Goal: Task Accomplishment & Management: Complete application form

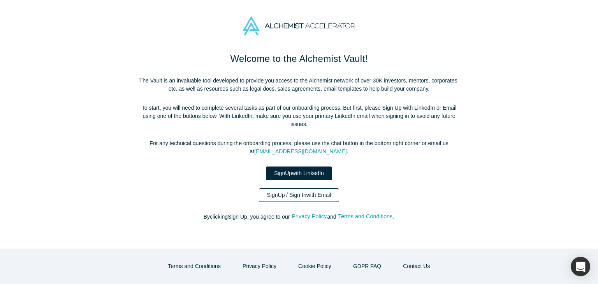
click at [283, 188] on link "Sign Up / Sign In with Email" at bounding box center [299, 195] width 81 height 14
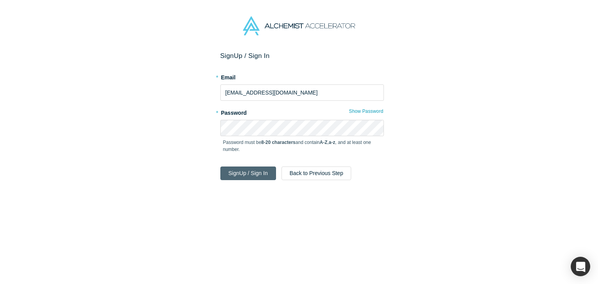
click at [244, 172] on button "Sign Up / Sign In" at bounding box center [248, 174] width 56 height 14
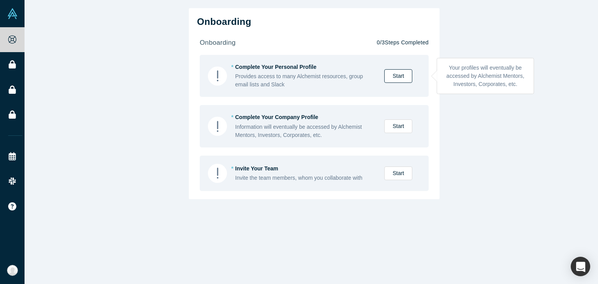
click at [394, 72] on link "Start" at bounding box center [398, 76] width 28 height 14
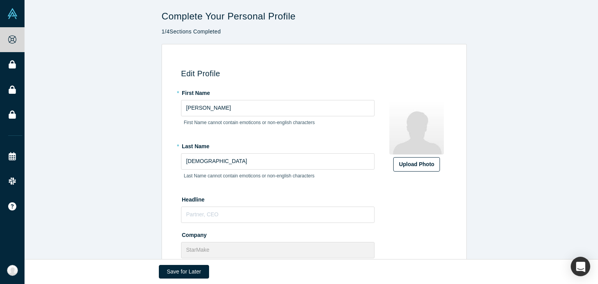
click at [427, 170] on label "Upload Photo" at bounding box center [416, 164] width 47 height 14
click at [0, 0] on input "Upload Photo" at bounding box center [0, 0] width 0 height 0
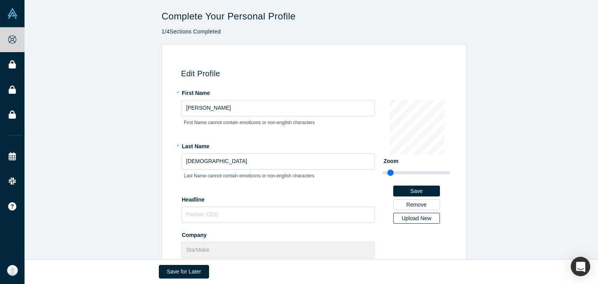
click at [406, 220] on div "Upload New" at bounding box center [417, 218] width 36 height 5
click at [0, 0] on input "Upload New" at bounding box center [0, 0] width 0 height 0
click at [227, 159] on input "[DEMOGRAPHIC_DATA]" at bounding box center [277, 161] width 193 height 16
type input "Mus"
click at [245, 212] on input "text" at bounding box center [277, 215] width 193 height 16
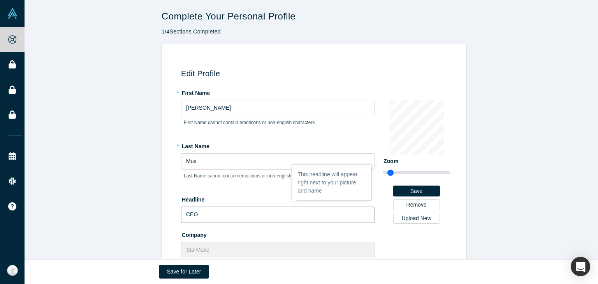
type input "CEO"
click at [232, 239] on div "Company StarMake" at bounding box center [277, 244] width 193 height 30
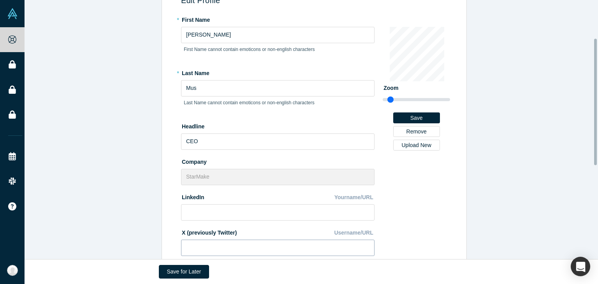
scroll to position [78, 0]
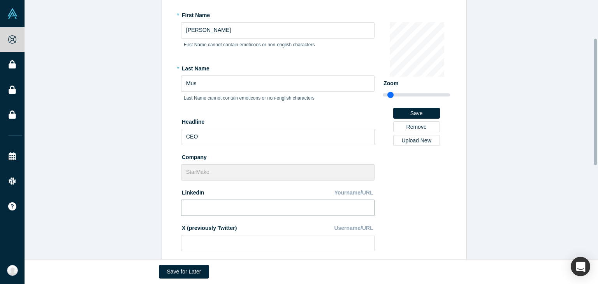
click at [236, 203] on input at bounding box center [277, 208] width 193 height 16
click at [236, 206] on input at bounding box center [277, 208] width 193 height 16
paste input "[URL][DOMAIN_NAME]"
type input "[URL][DOMAIN_NAME]"
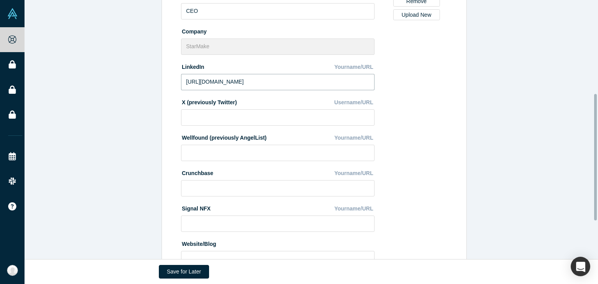
scroll to position [191, 0]
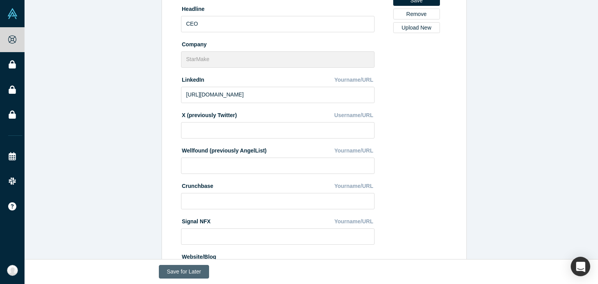
click at [181, 273] on button "Save for Later" at bounding box center [184, 272] width 51 height 14
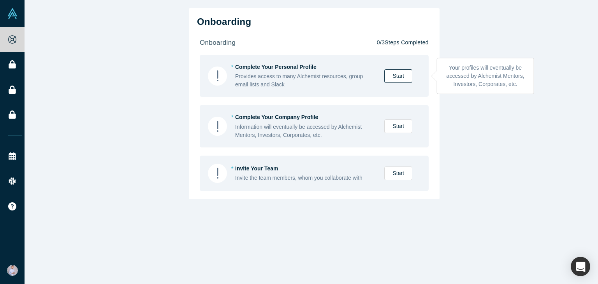
click at [392, 79] on link "Start" at bounding box center [398, 76] width 28 height 14
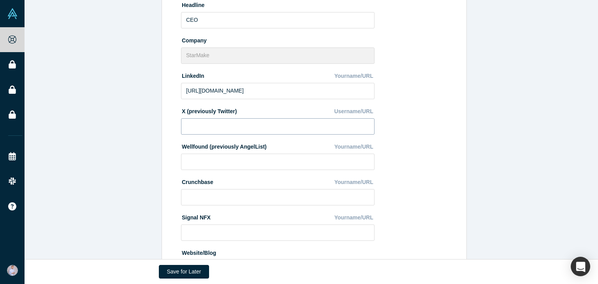
scroll to position [269, 0]
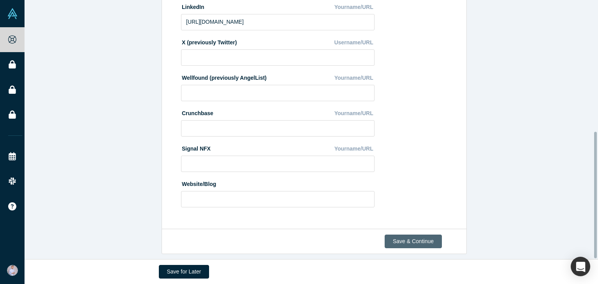
click at [408, 235] on button "Save & Continue" at bounding box center [413, 242] width 57 height 14
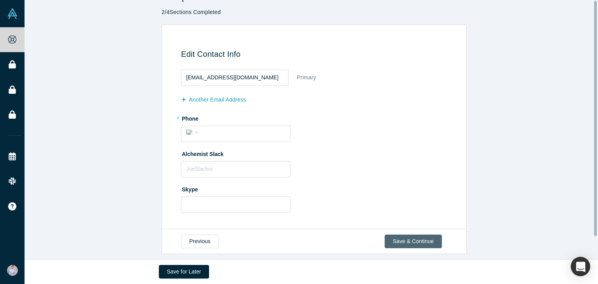
scroll to position [0, 0]
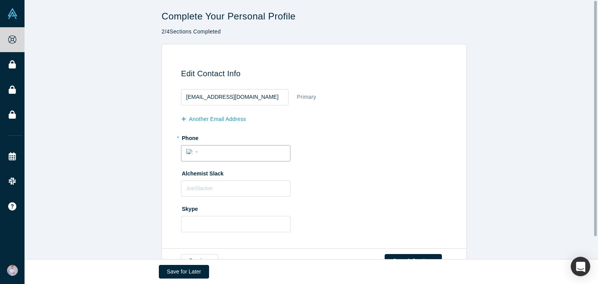
click at [240, 153] on input "tel" at bounding box center [242, 151] width 85 height 11
type input "[PHONE_NUMBER]"
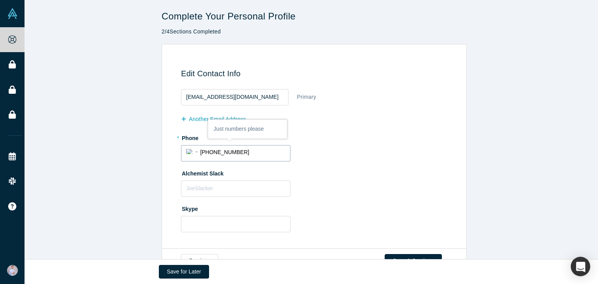
select select "KZ"
click at [239, 192] on input "text" at bounding box center [235, 189] width 109 height 16
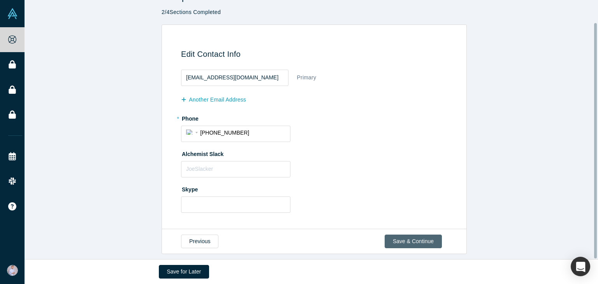
click at [405, 235] on button "Save & Continue" at bounding box center [413, 242] width 57 height 14
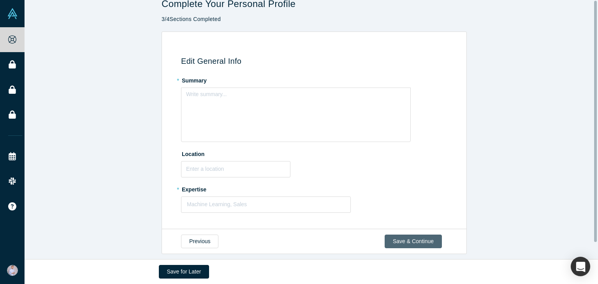
scroll to position [0, 0]
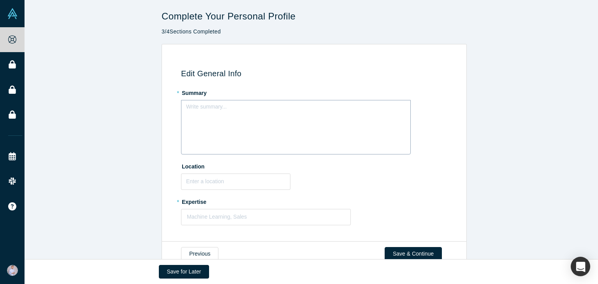
click at [283, 118] on div "Write summary..." at bounding box center [296, 127] width 230 height 55
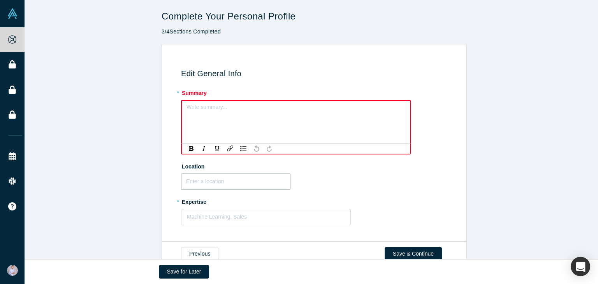
click at [215, 178] on input "text" at bounding box center [235, 182] width 109 height 16
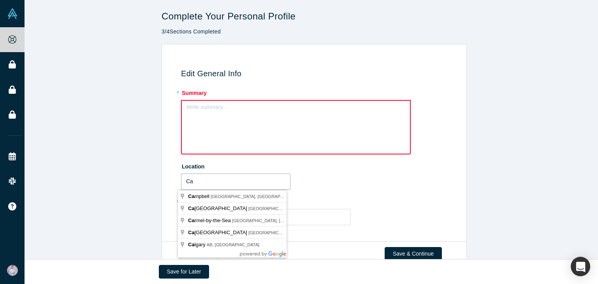
type input "C"
type input "[GEOGRAPHIC_DATA], [GEOGRAPHIC_DATA], [GEOGRAPHIC_DATA]"
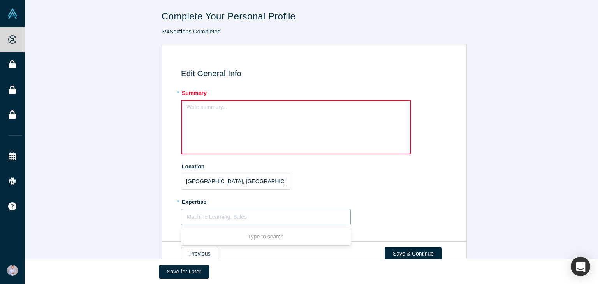
click at [232, 218] on div at bounding box center [266, 217] width 158 height 10
type input "video"
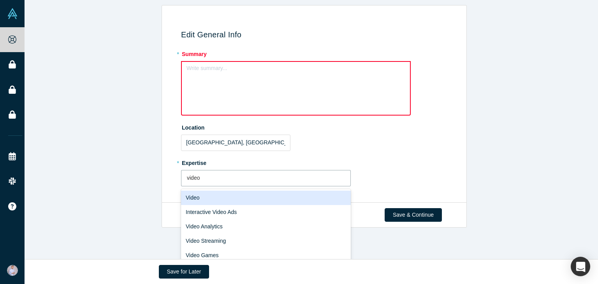
click at [244, 198] on div "Video" at bounding box center [266, 198] width 170 height 14
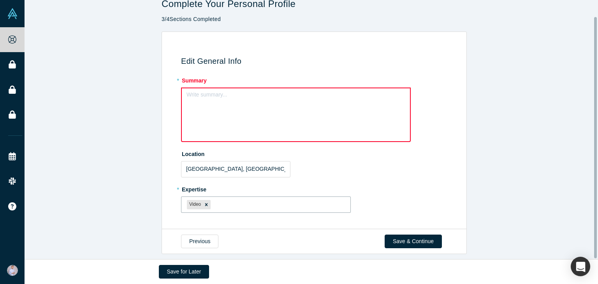
scroll to position [18, 0]
click at [232, 201] on div at bounding box center [278, 205] width 132 height 10
type input "social media"
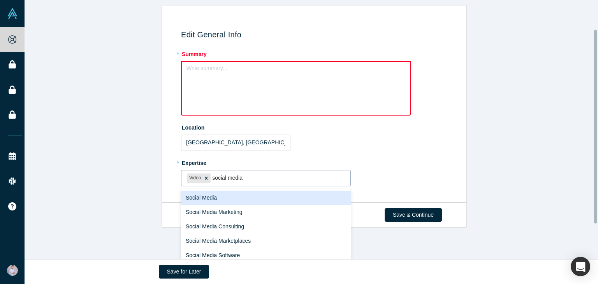
click at [232, 201] on div "Social Media" at bounding box center [266, 198] width 170 height 14
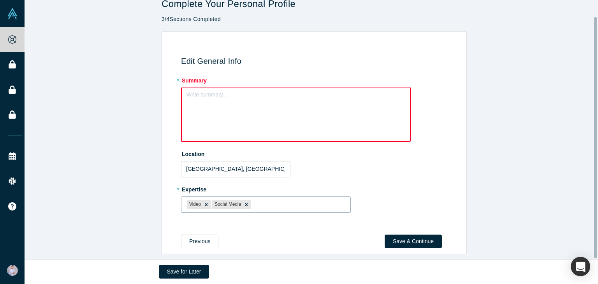
click at [270, 202] on div at bounding box center [298, 205] width 92 height 10
type input "inlfuence"
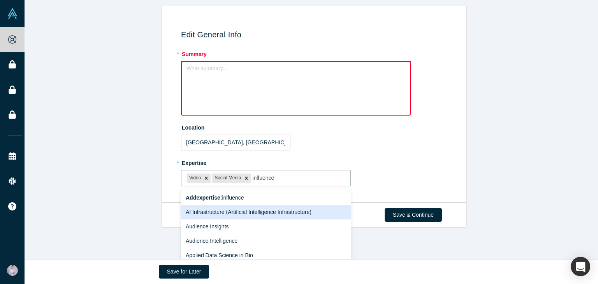
click at [277, 211] on div "AI Infrastructure (Artificial Intelligence Infrastructure)" at bounding box center [266, 212] width 170 height 14
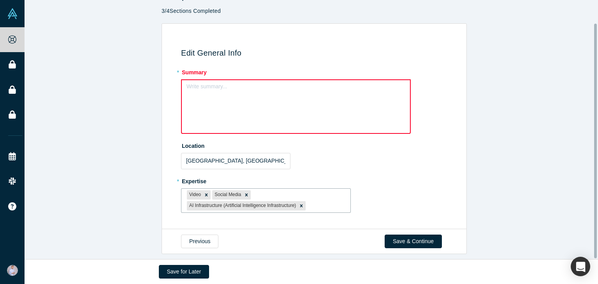
scroll to position [25, 0]
click at [265, 97] on div "Write summary..." at bounding box center [296, 106] width 230 height 55
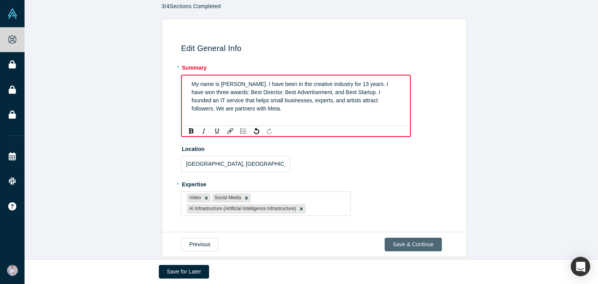
click at [405, 238] on button "Save & Continue" at bounding box center [413, 245] width 57 height 14
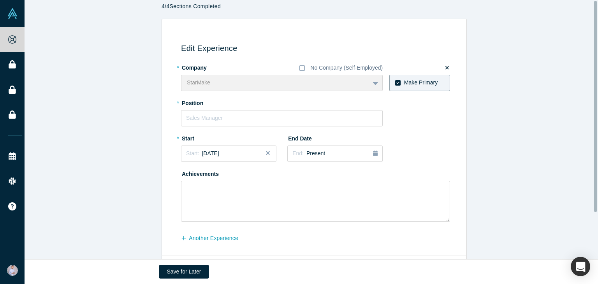
scroll to position [0, 0]
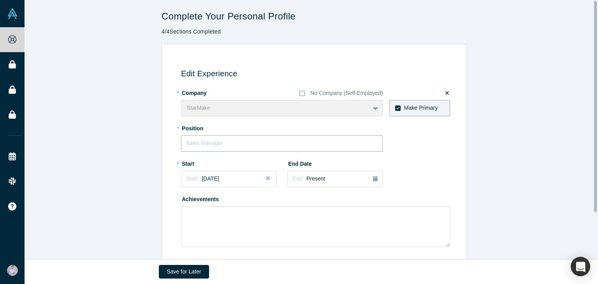
click at [266, 141] on input "text" at bounding box center [282, 143] width 202 height 16
type input "CEO"
click at [219, 181] on span "[DATE]" at bounding box center [210, 179] width 17 height 6
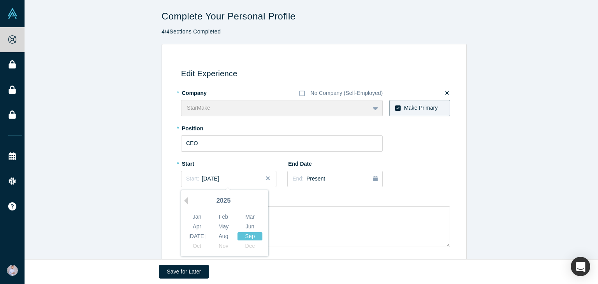
click at [248, 237] on div "Sep" at bounding box center [249, 236] width 25 height 8
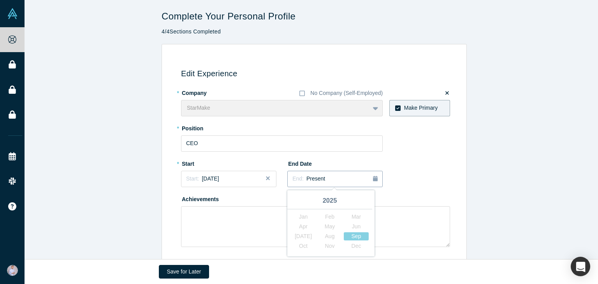
click at [319, 176] on div "End: Present" at bounding box center [334, 179] width 85 height 9
click at [410, 182] on div "* Company No Company (Self-Employed) StarMake To pick up a draggable item, pres…" at bounding box center [315, 166] width 269 height 161
click at [219, 176] on span "[DATE]" at bounding box center [210, 179] width 17 height 6
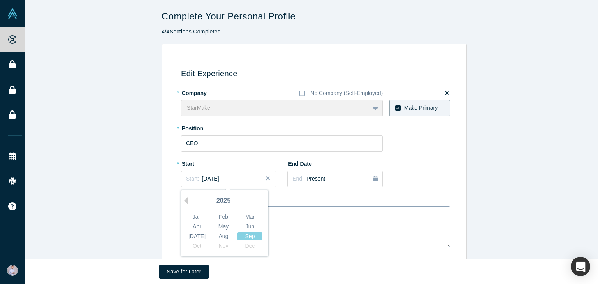
click at [190, 216] on div "Jan" at bounding box center [197, 217] width 25 height 8
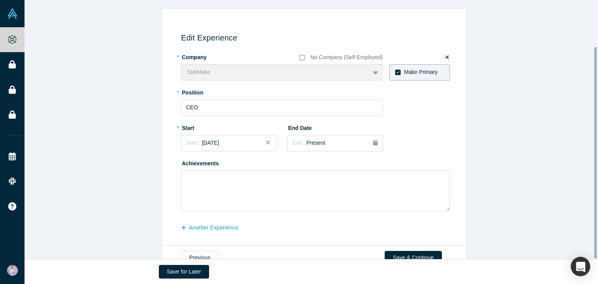
scroll to position [57, 0]
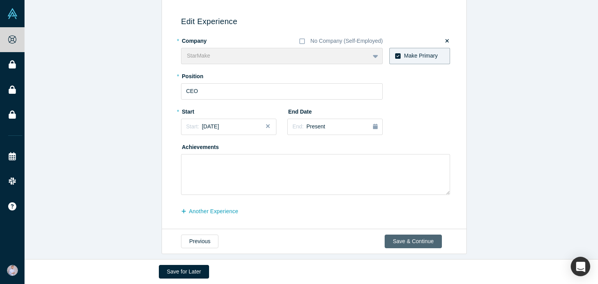
click at [397, 236] on button "Save & Continue" at bounding box center [413, 242] width 57 height 14
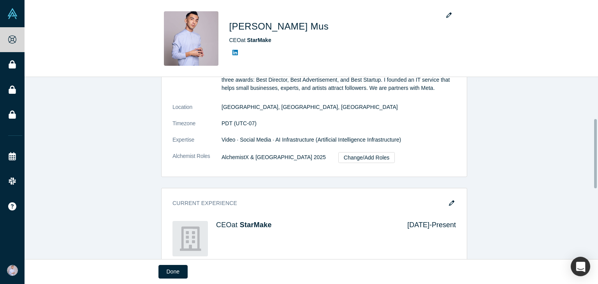
scroll to position [100, 0]
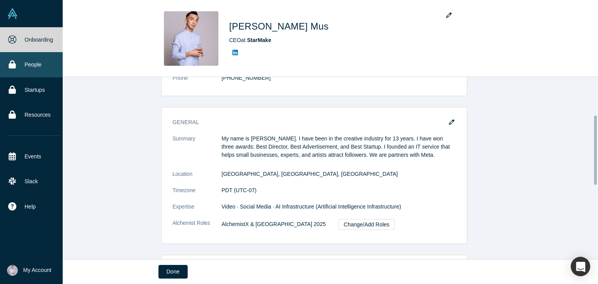
click at [18, 65] on link "People" at bounding box center [34, 64] width 69 height 25
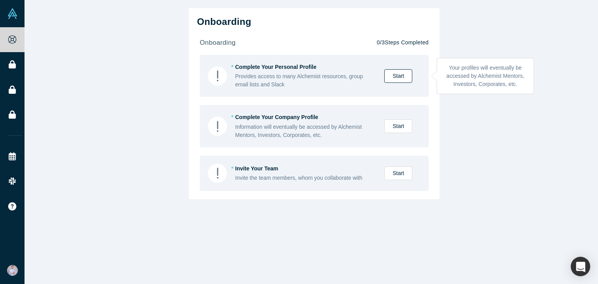
click at [402, 76] on link "Start" at bounding box center [398, 76] width 28 height 14
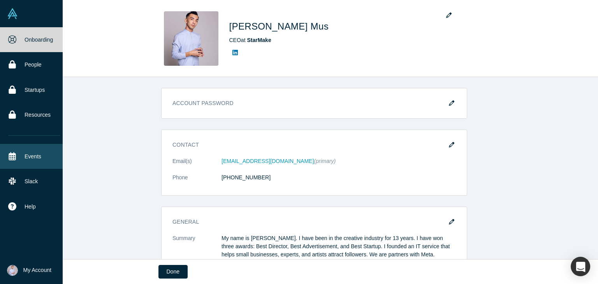
click at [19, 156] on link "Events" at bounding box center [34, 156] width 69 height 25
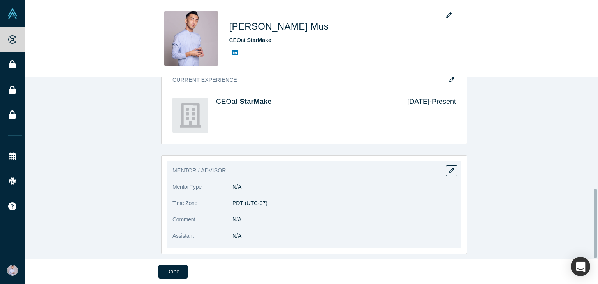
scroll to position [294, 0]
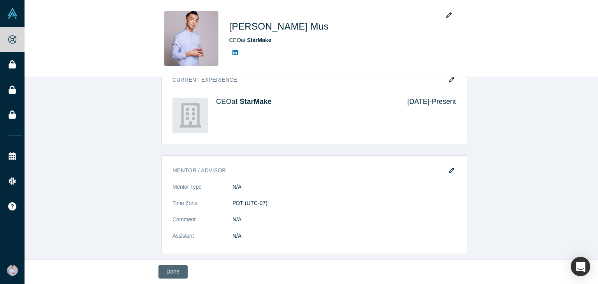
click at [174, 276] on button "Done" at bounding box center [172, 272] width 29 height 14
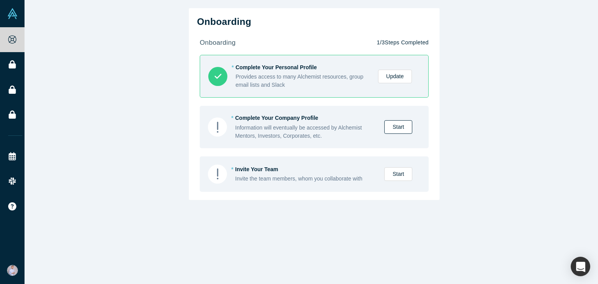
click at [402, 126] on link "Start" at bounding box center [398, 127] width 28 height 14
